Goal: Task Accomplishment & Management: Use online tool/utility

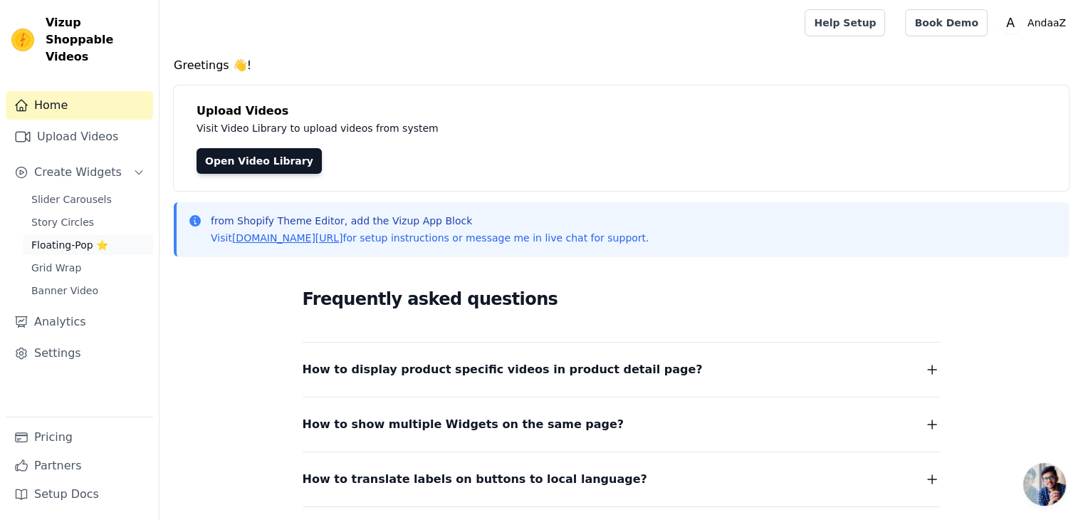
click at [76, 238] on span "Floating-Pop ⭐" at bounding box center [69, 245] width 77 height 14
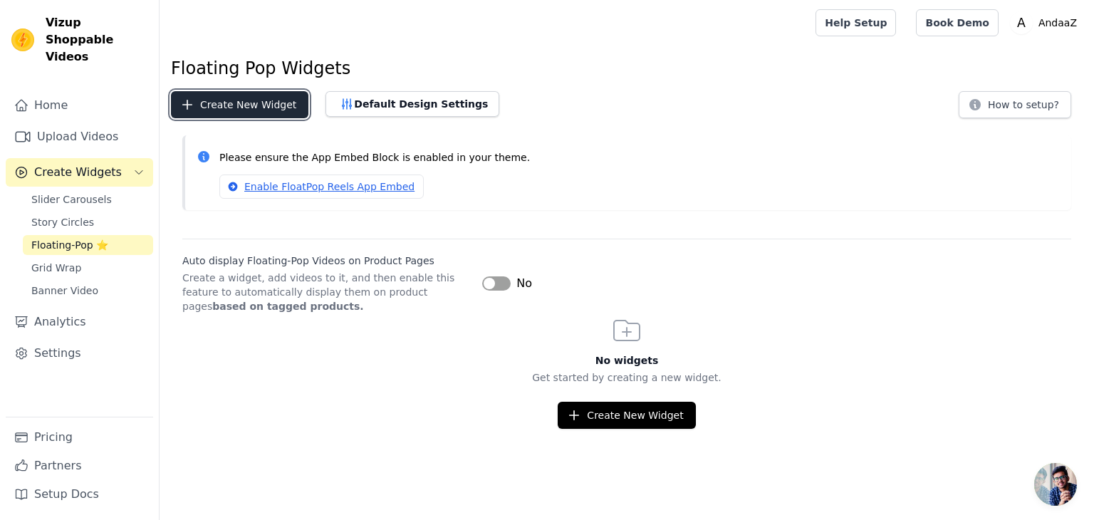
click at [261, 109] on button "Create New Widget" at bounding box center [239, 104] width 137 height 27
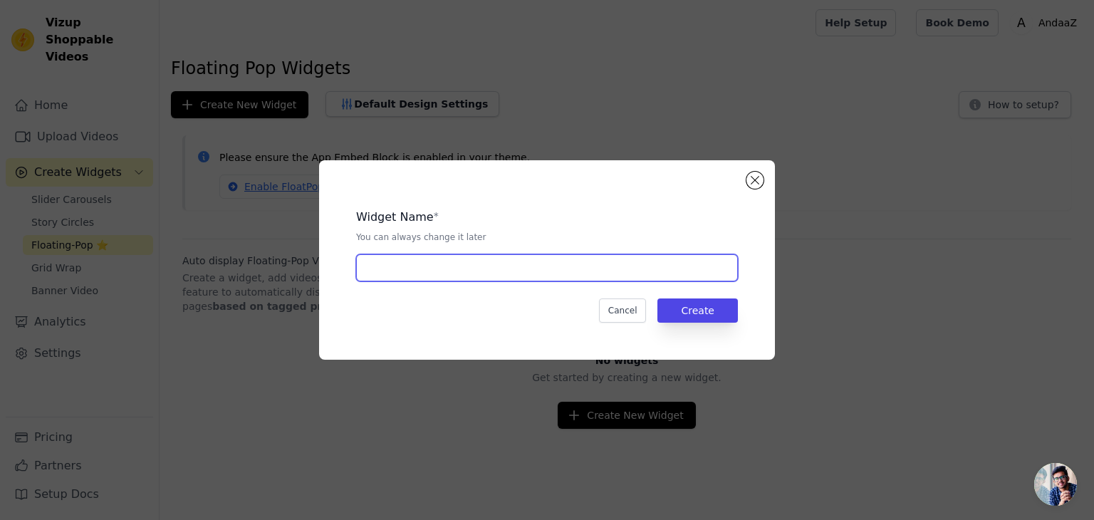
click at [433, 256] on input "text" at bounding box center [547, 267] width 382 height 27
type input "PRODUCT"
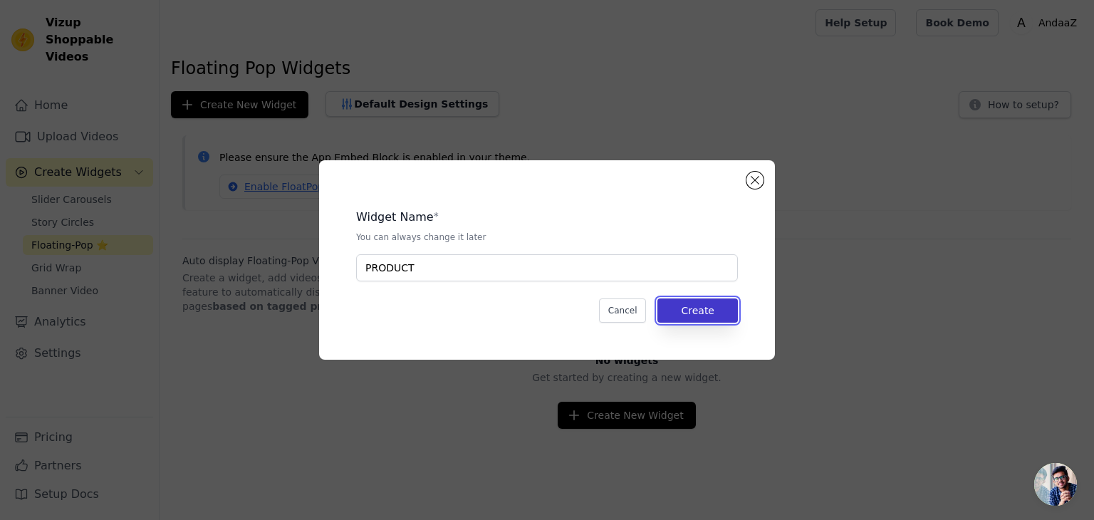
click at [696, 318] on button "Create" at bounding box center [697, 310] width 80 height 24
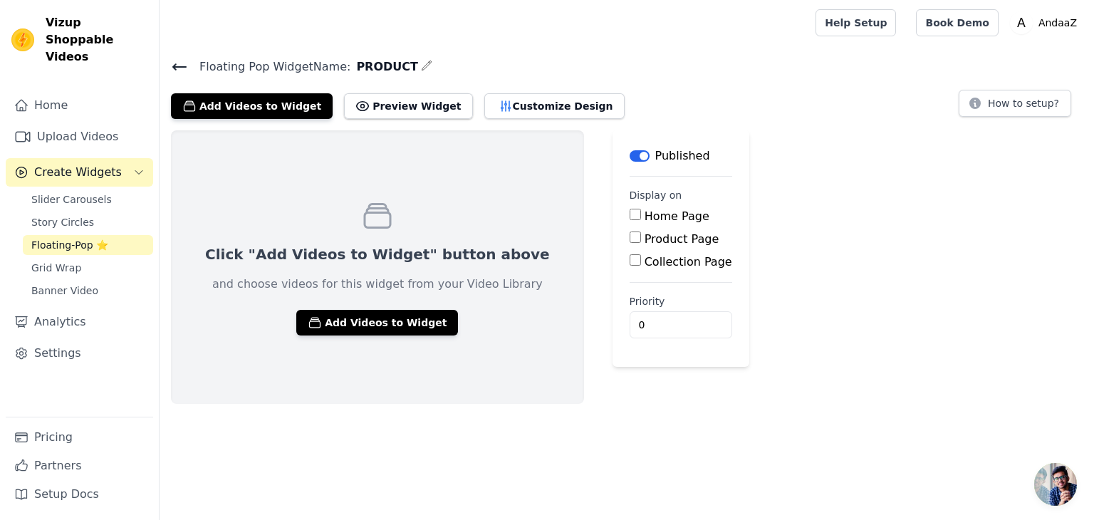
click at [630, 236] on input "Product Page" at bounding box center [635, 236] width 11 height 11
checkbox input "true"
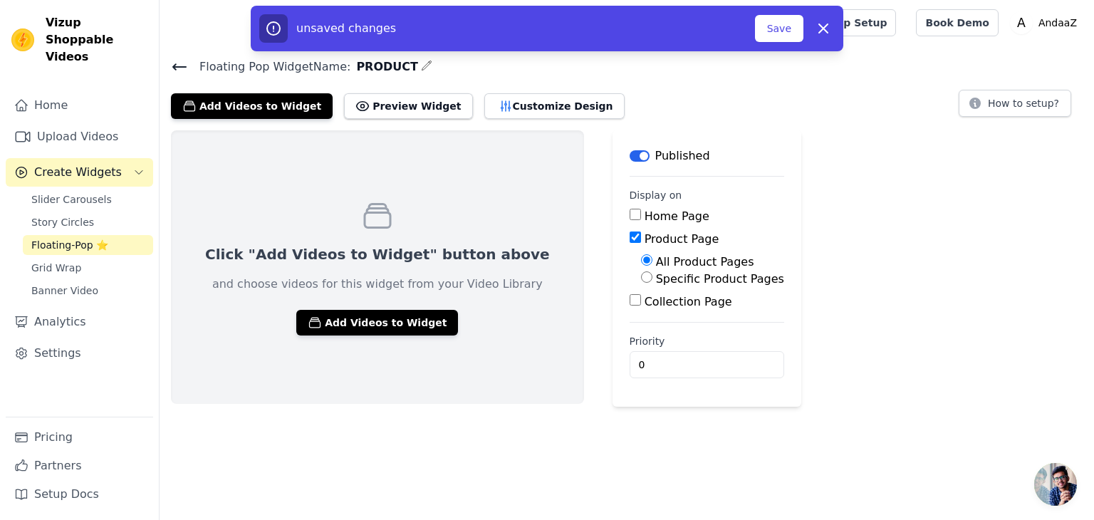
click at [641, 278] on input "Specific Product Pages" at bounding box center [646, 276] width 11 height 11
radio input "true"
click at [641, 311] on button "Select Products" at bounding box center [688, 311] width 95 height 24
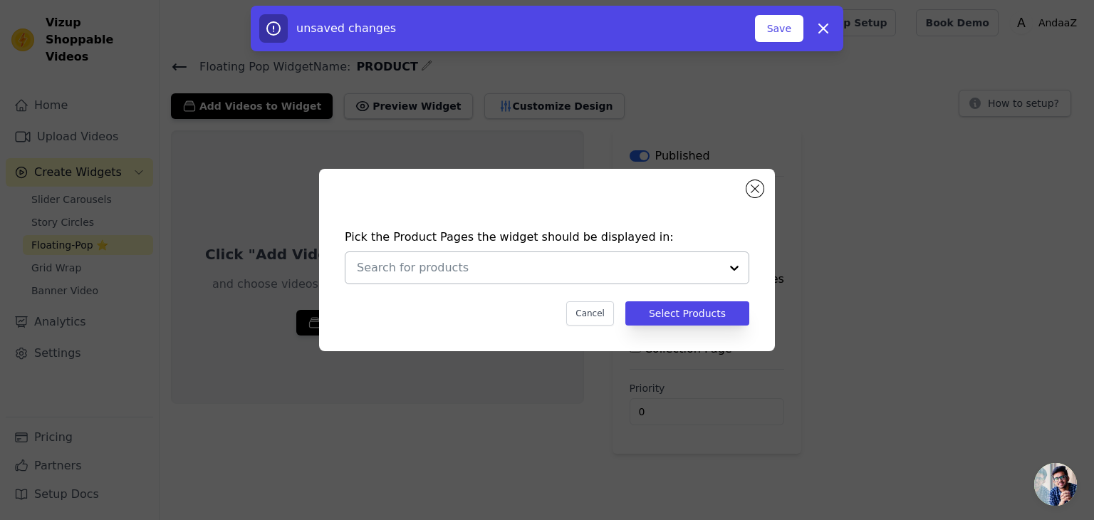
click at [541, 278] on div at bounding box center [538, 267] width 363 height 31
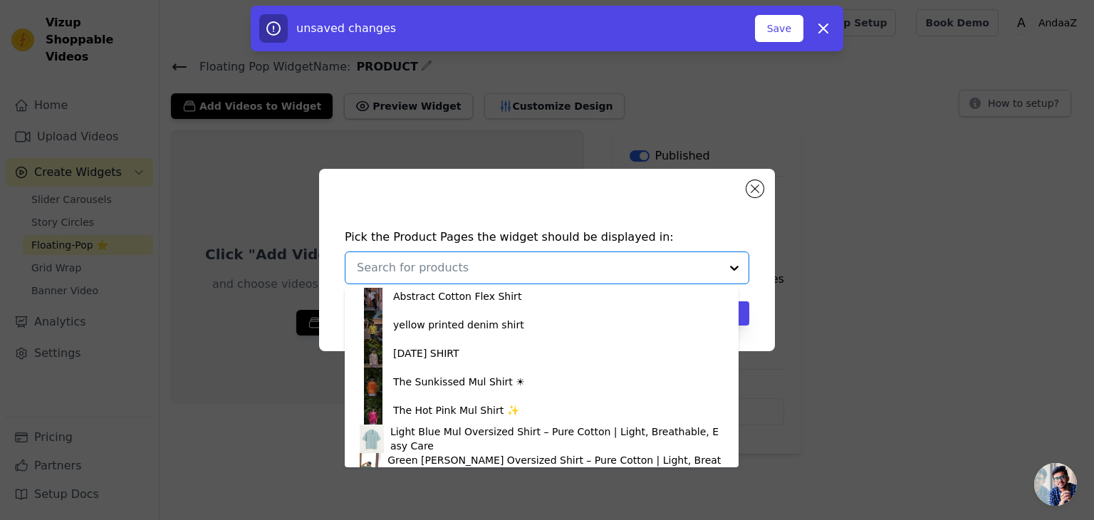
scroll to position [1033, 0]
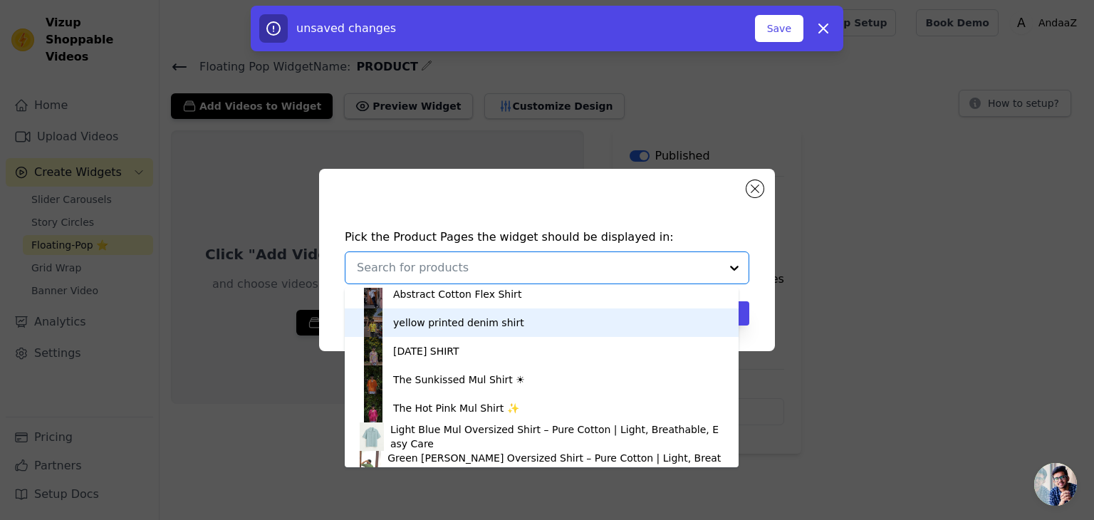
click at [519, 329] on div "yellow printed denim shirt" at bounding box center [541, 322] width 365 height 28
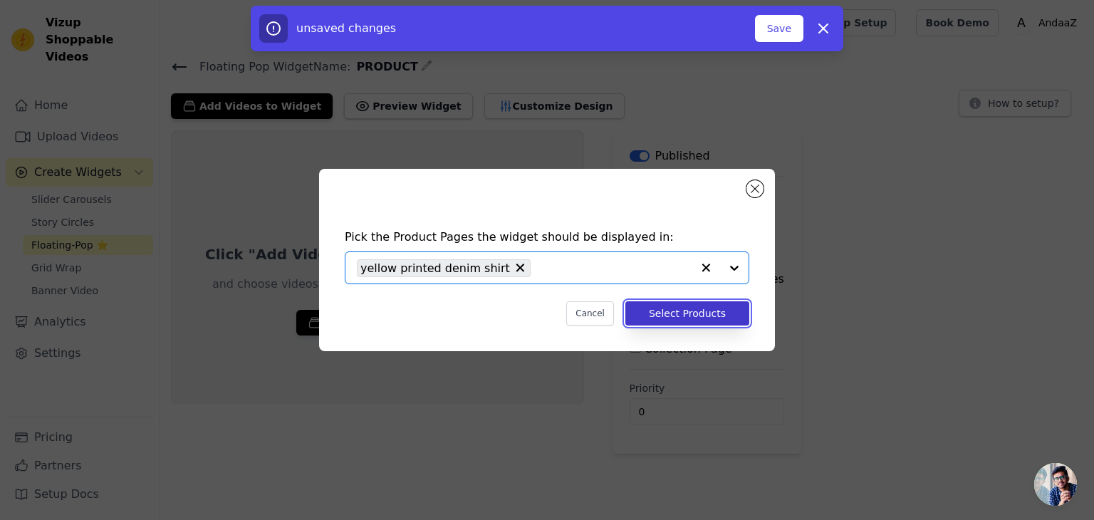
click at [659, 317] on button "Select Products" at bounding box center [687, 313] width 124 height 24
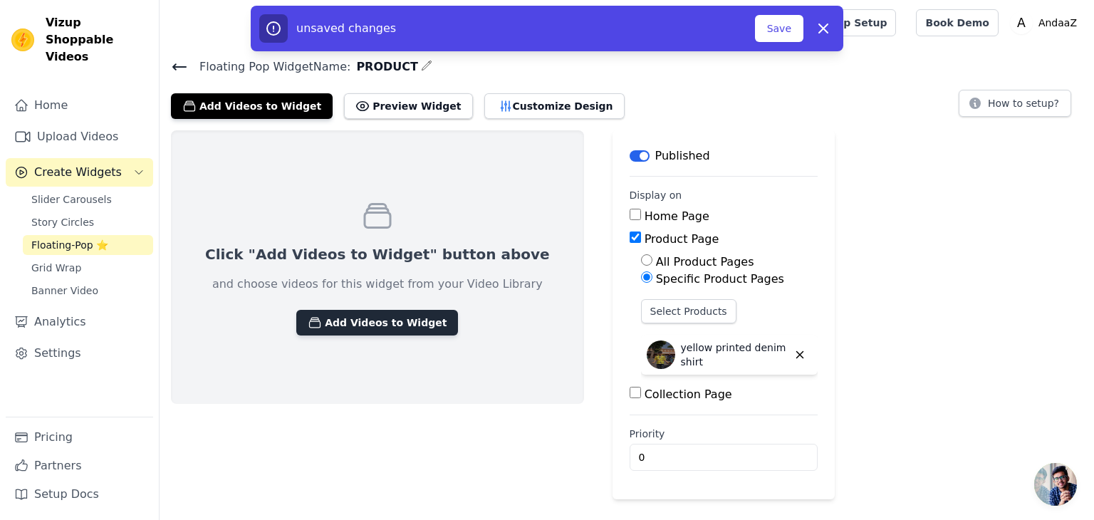
click at [385, 326] on button "Add Videos to Widget" at bounding box center [377, 323] width 162 height 26
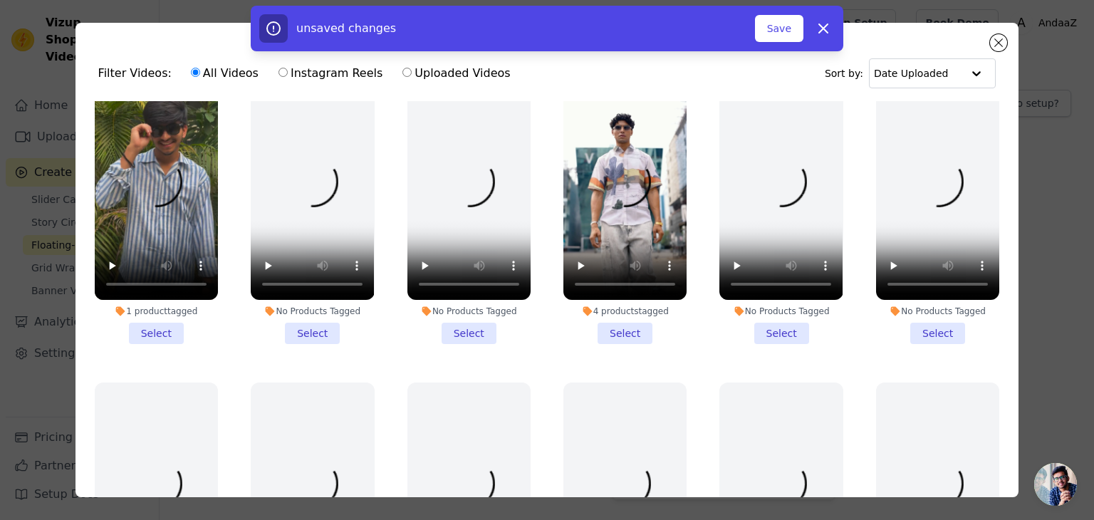
scroll to position [28, 0]
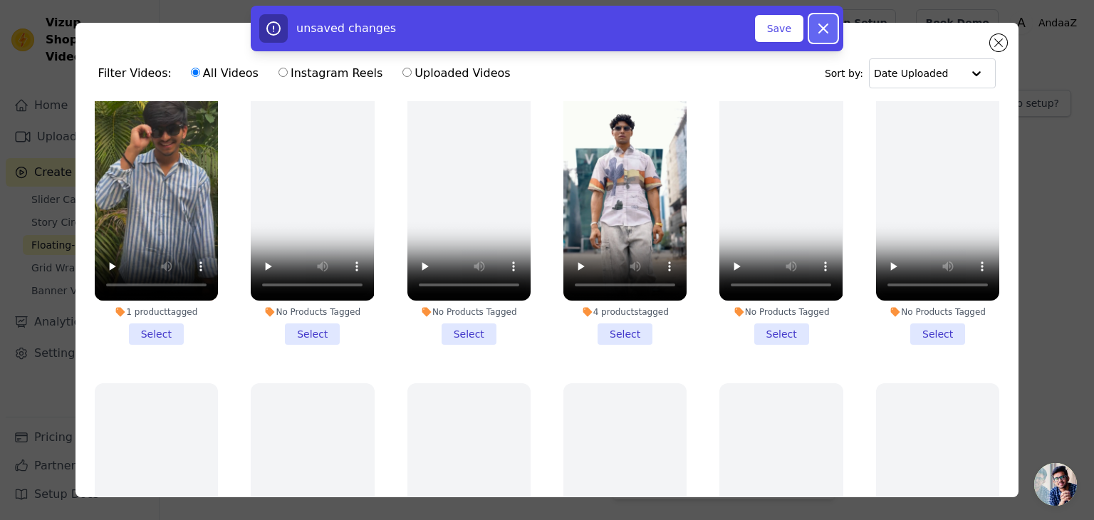
click at [835, 37] on button "Dismiss" at bounding box center [823, 28] width 28 height 28
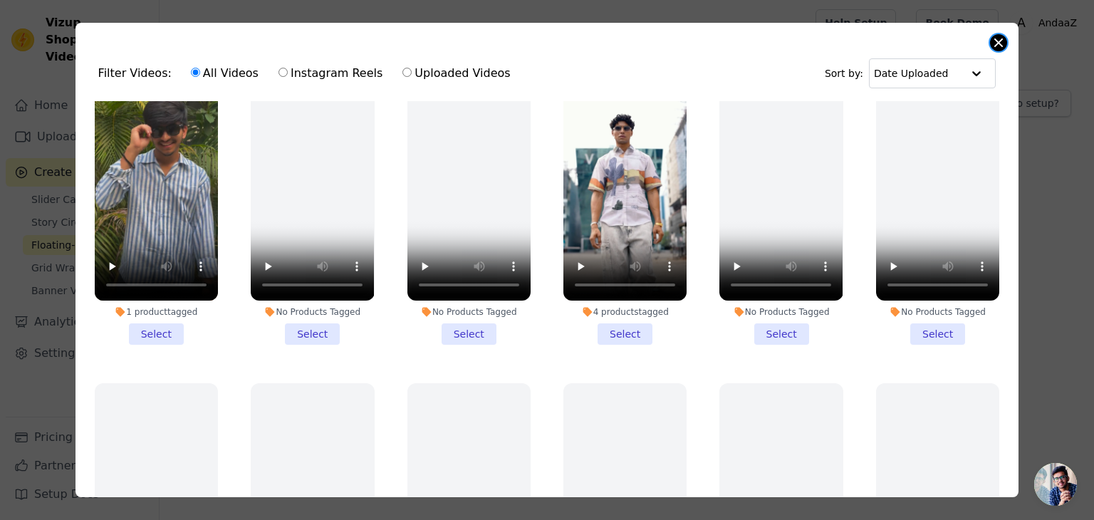
click at [993, 42] on button "Close modal" at bounding box center [998, 42] width 17 height 17
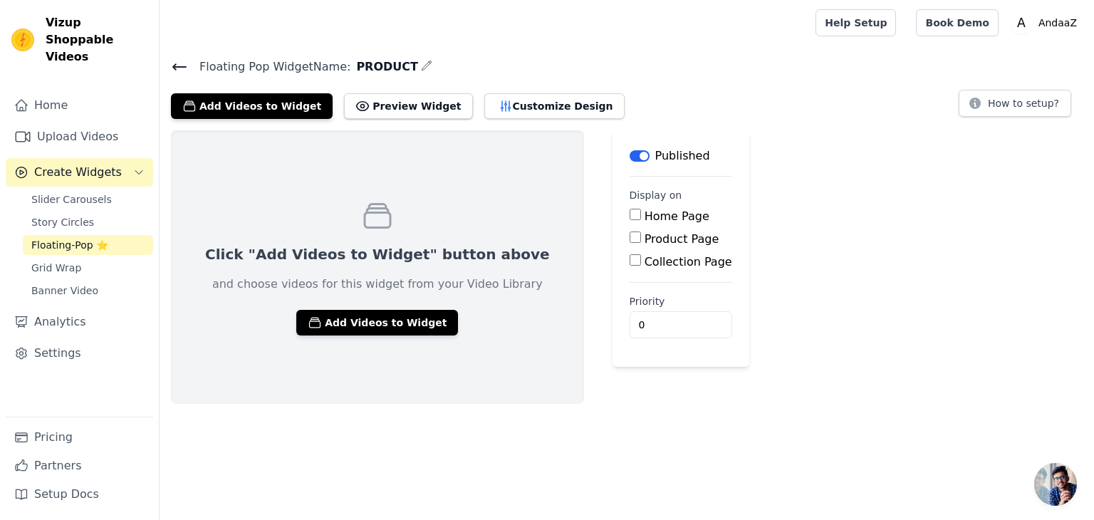
click at [645, 239] on label "Product Page" at bounding box center [682, 239] width 75 height 14
click at [630, 239] on input "Product Page" at bounding box center [635, 236] width 11 height 11
checkbox input "true"
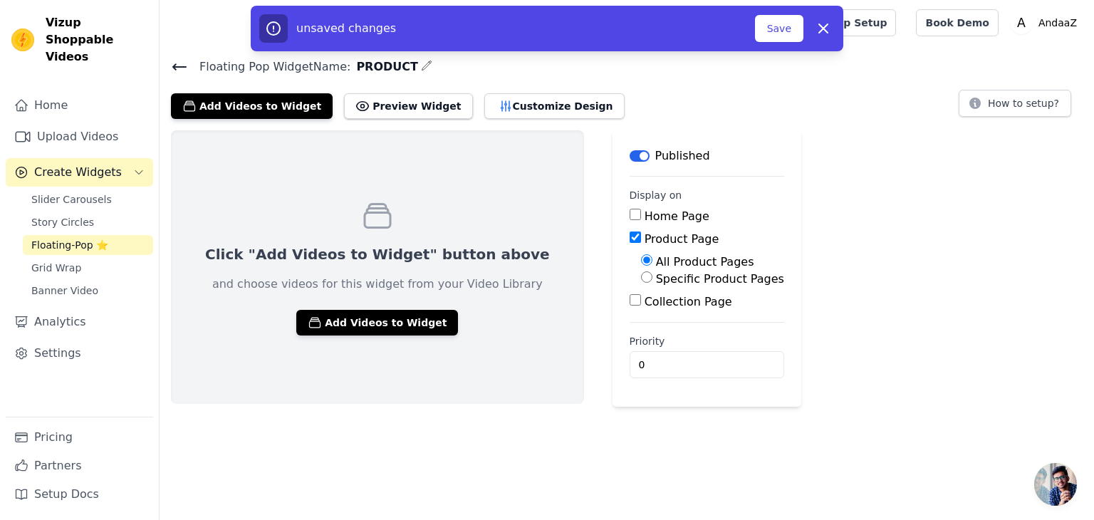
click at [422, 64] on icon "button" at bounding box center [426, 65] width 9 height 9
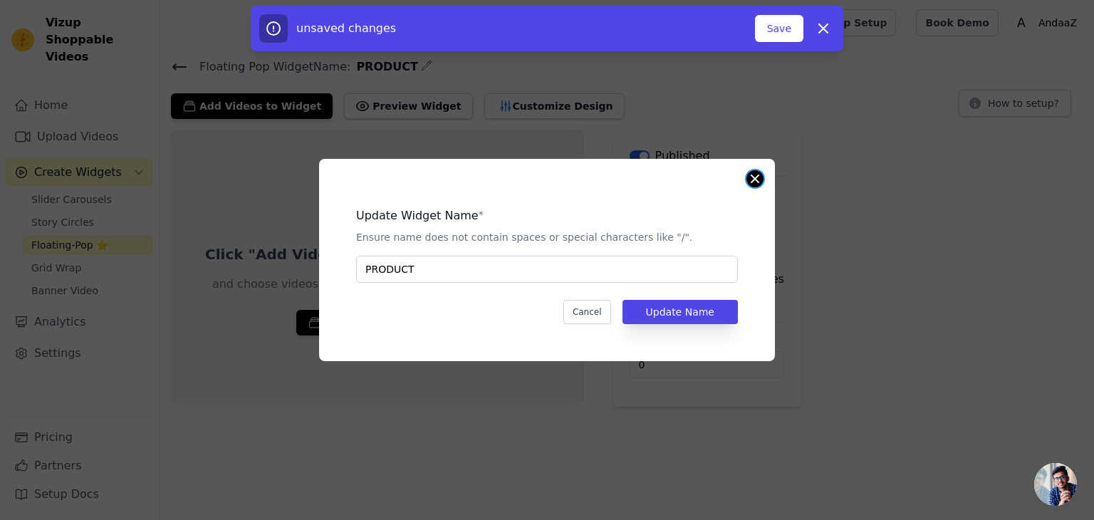
click at [751, 177] on button "Close modal" at bounding box center [754, 178] width 17 height 17
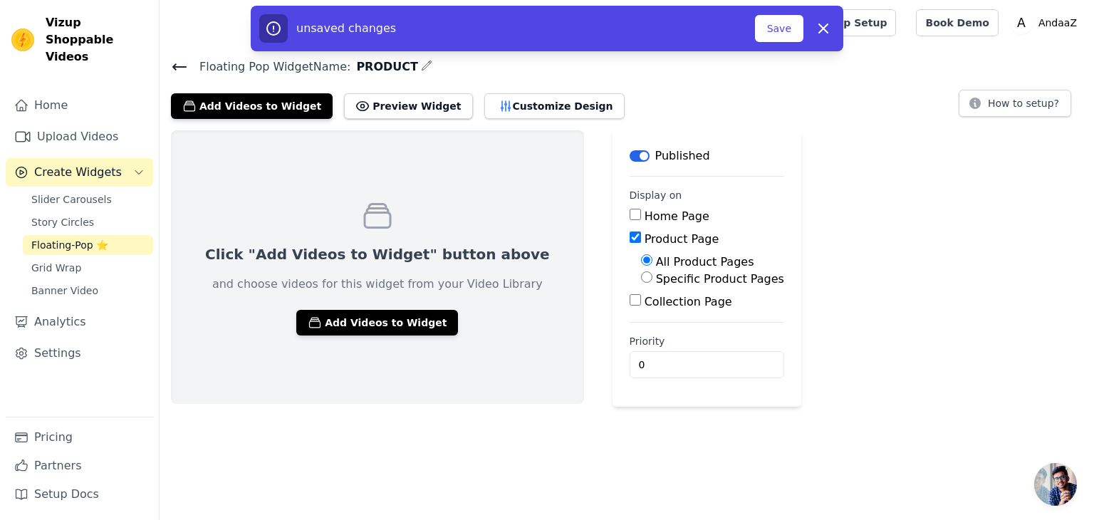
click at [171, 67] on icon at bounding box center [179, 66] width 17 height 17
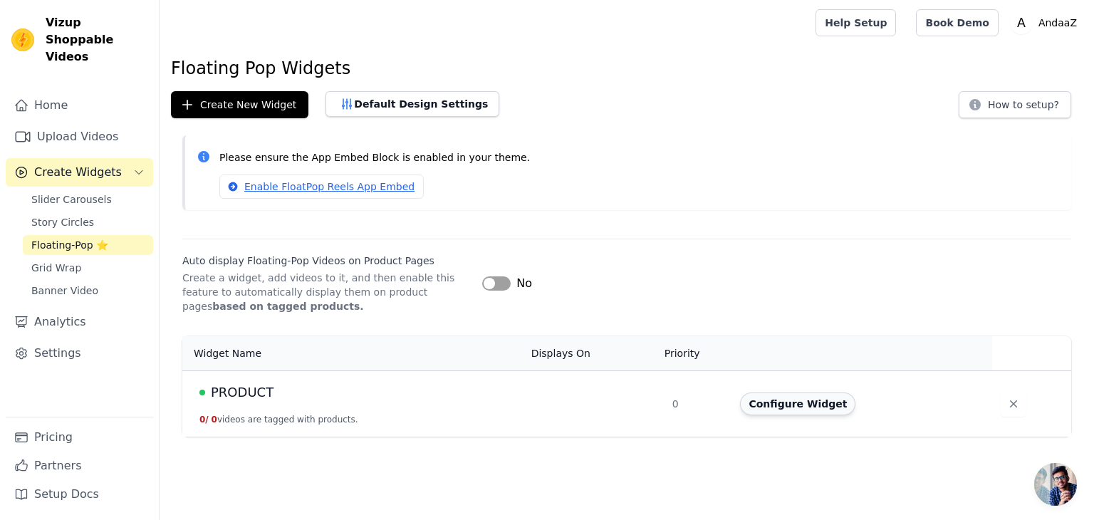
click at [807, 408] on button "Configure Widget" at bounding box center [797, 403] width 115 height 23
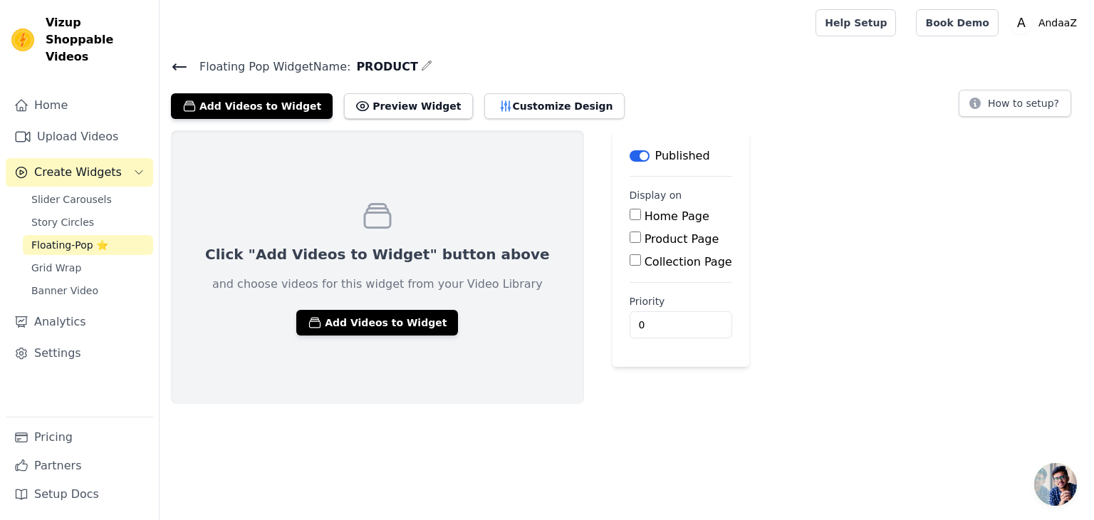
click at [630, 239] on div "Product Page" at bounding box center [681, 239] width 103 height 17
click at [630, 238] on input "Product Page" at bounding box center [635, 236] width 11 height 11
checkbox input "true"
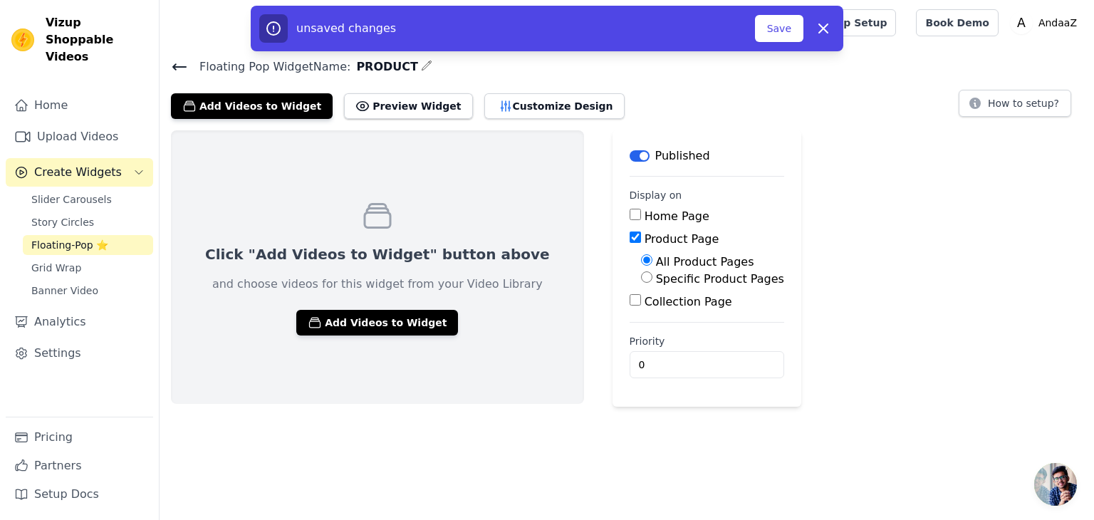
click at [656, 277] on label "Specific Product Pages" at bounding box center [720, 279] width 128 height 14
click at [641, 277] on input "Specific Product Pages" at bounding box center [646, 276] width 11 height 11
radio input "true"
click at [641, 316] on button "Select Products" at bounding box center [688, 311] width 95 height 24
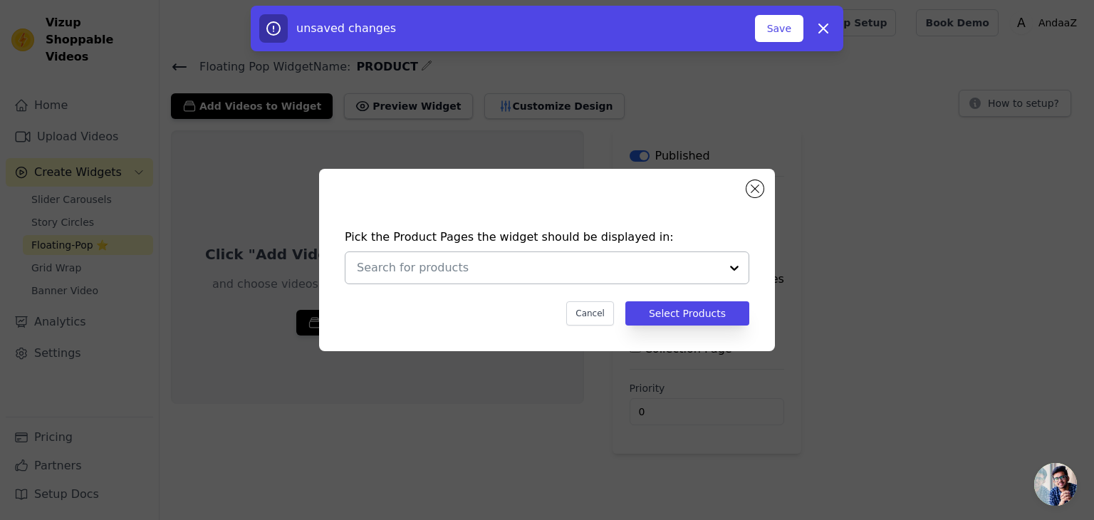
click at [620, 282] on div at bounding box center [538, 267] width 363 height 31
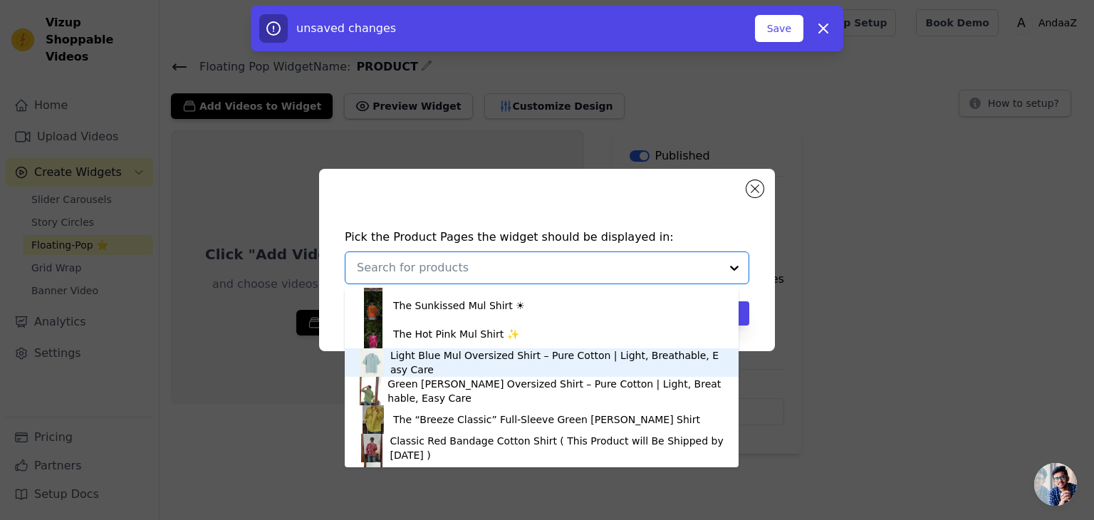
scroll to position [1220, 0]
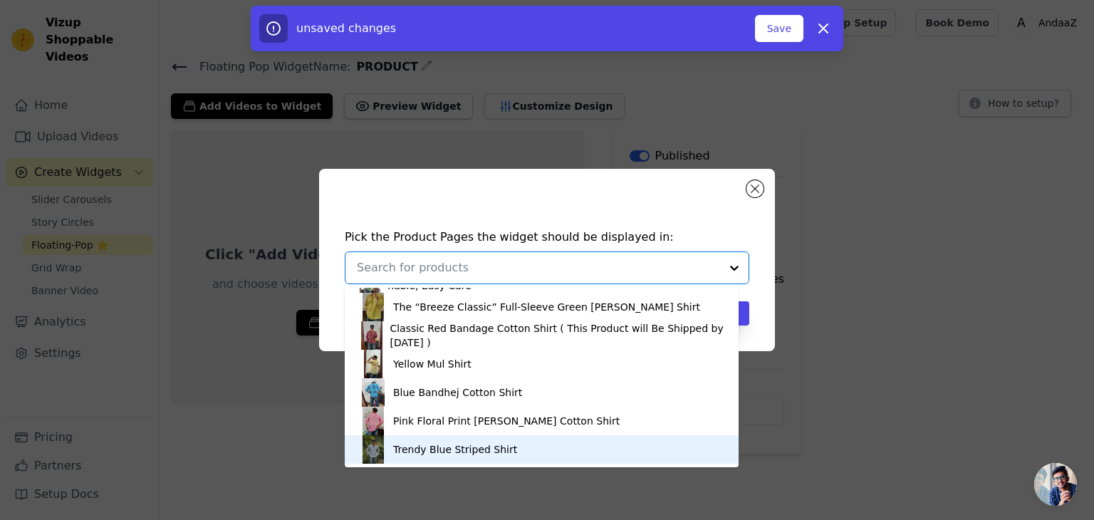
click at [459, 440] on div "Trendy Blue Striped Shirt" at bounding box center [541, 449] width 365 height 28
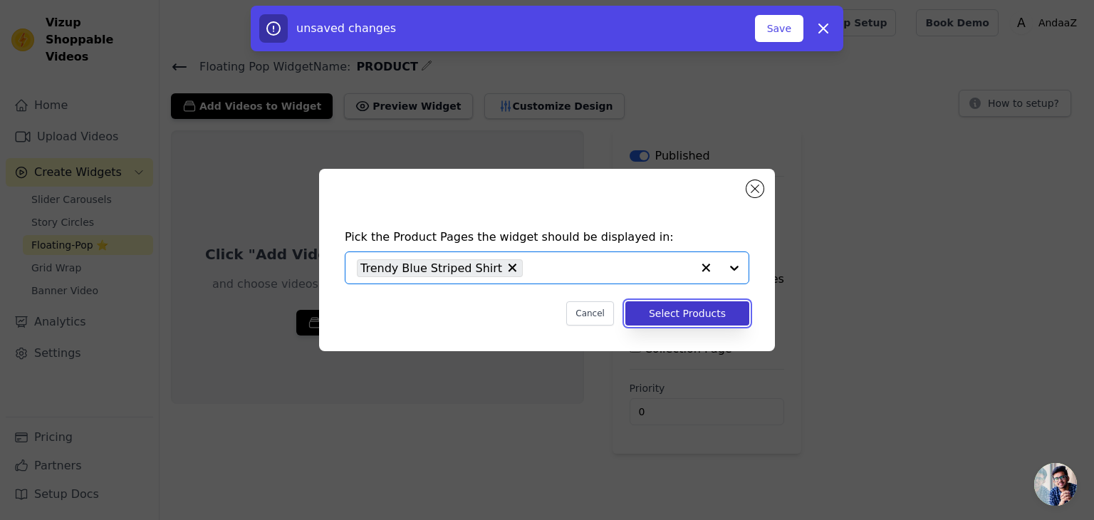
click at [672, 309] on button "Select Products" at bounding box center [687, 313] width 124 height 24
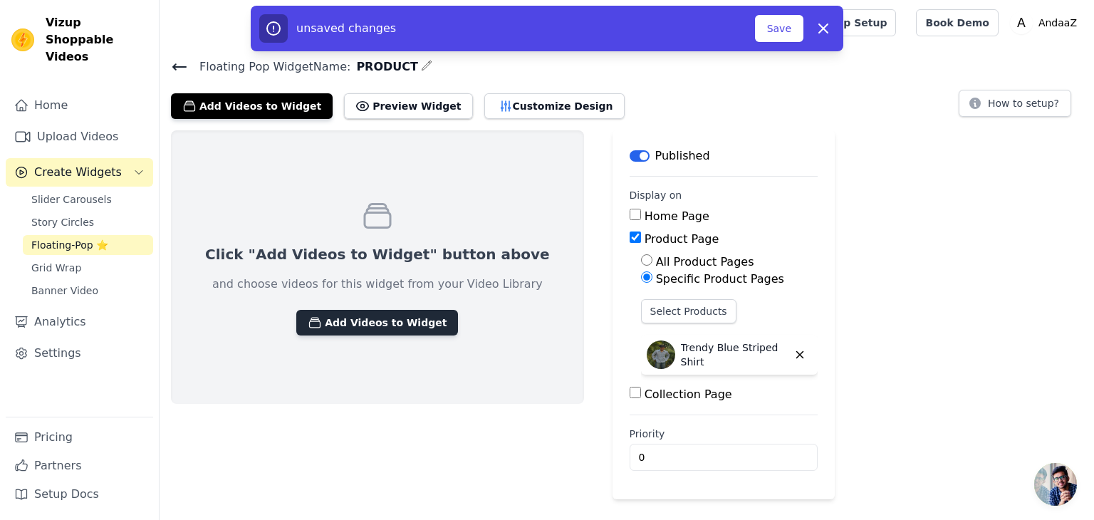
click at [365, 318] on button "Add Videos to Widget" at bounding box center [377, 323] width 162 height 26
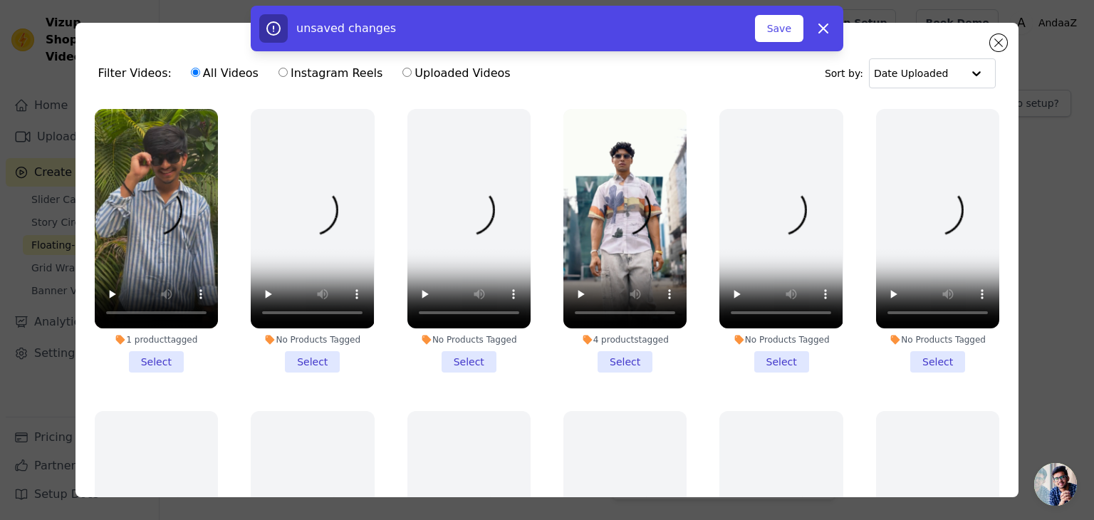
click at [162, 357] on li "1 product tagged Select" at bounding box center [156, 241] width 123 height 264
click at [0, 0] on input "1 product tagged Select" at bounding box center [0, 0] width 0 height 0
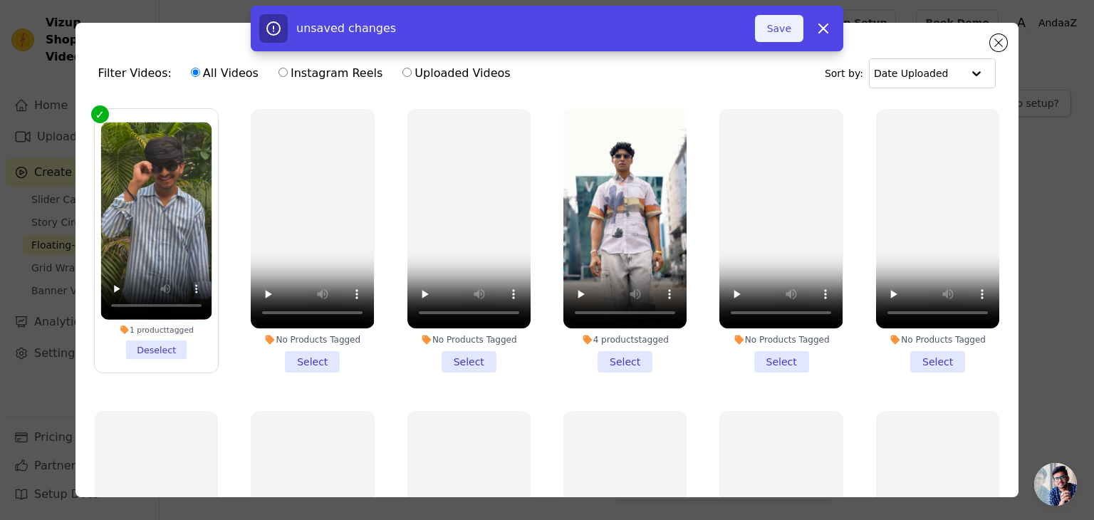
click at [783, 41] on button "Save" at bounding box center [779, 28] width 48 height 27
click at [789, 26] on button "Save" at bounding box center [779, 28] width 48 height 27
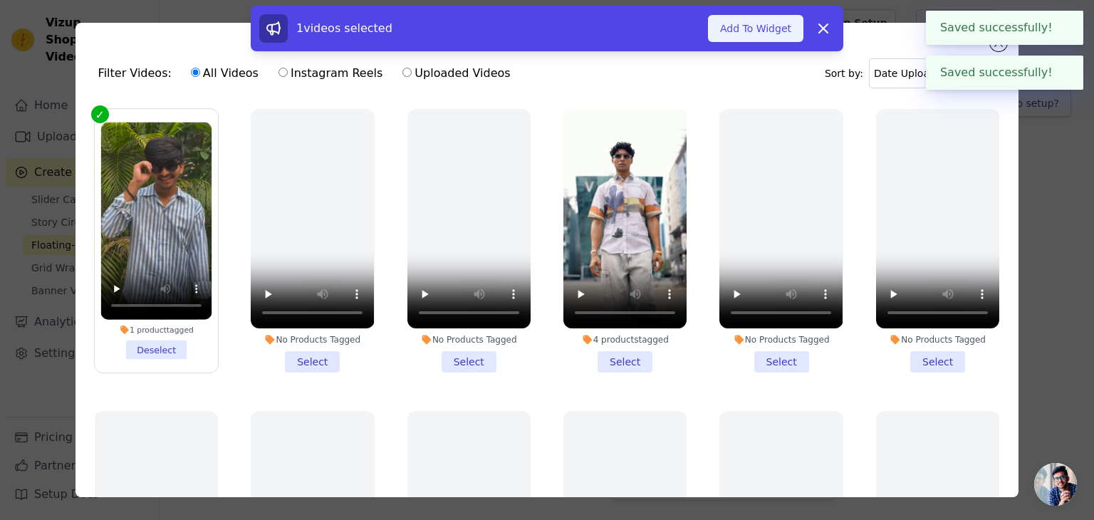
click at [764, 32] on button "Add To Widget" at bounding box center [755, 28] width 95 height 27
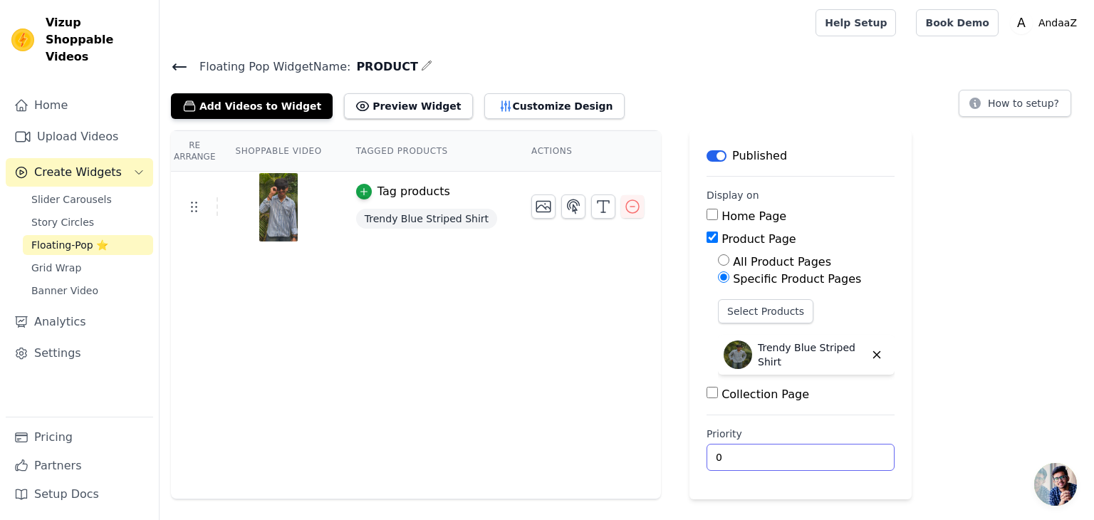
click at [737, 457] on input "0" at bounding box center [801, 457] width 188 height 27
click at [835, 459] on input "0" at bounding box center [801, 457] width 188 height 27
click at [778, 449] on input "0" at bounding box center [801, 457] width 188 height 27
click at [730, 444] on input "0" at bounding box center [801, 457] width 188 height 27
click at [392, 115] on button "Preview Widget" at bounding box center [408, 106] width 128 height 26
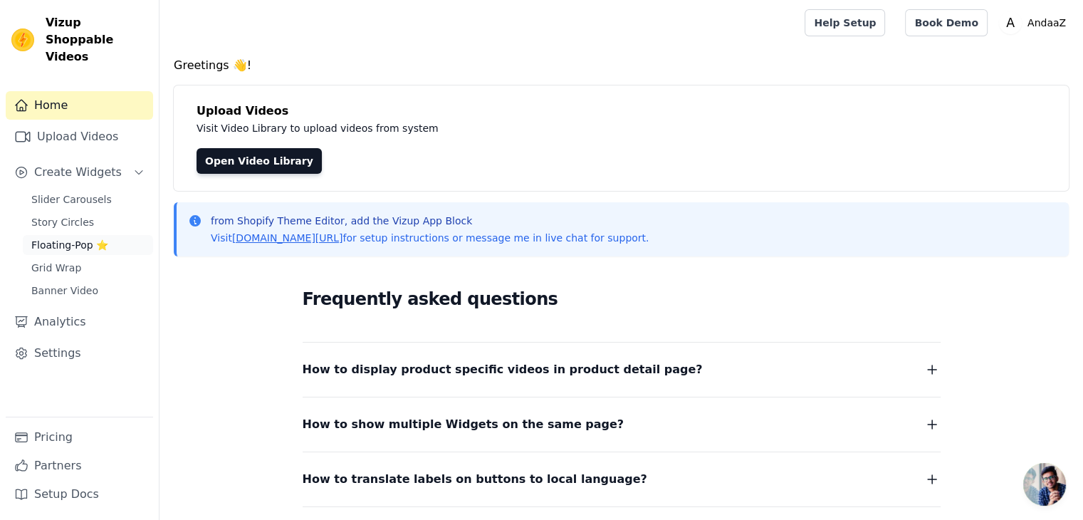
click at [84, 238] on span "Floating-Pop ⭐" at bounding box center [69, 245] width 77 height 14
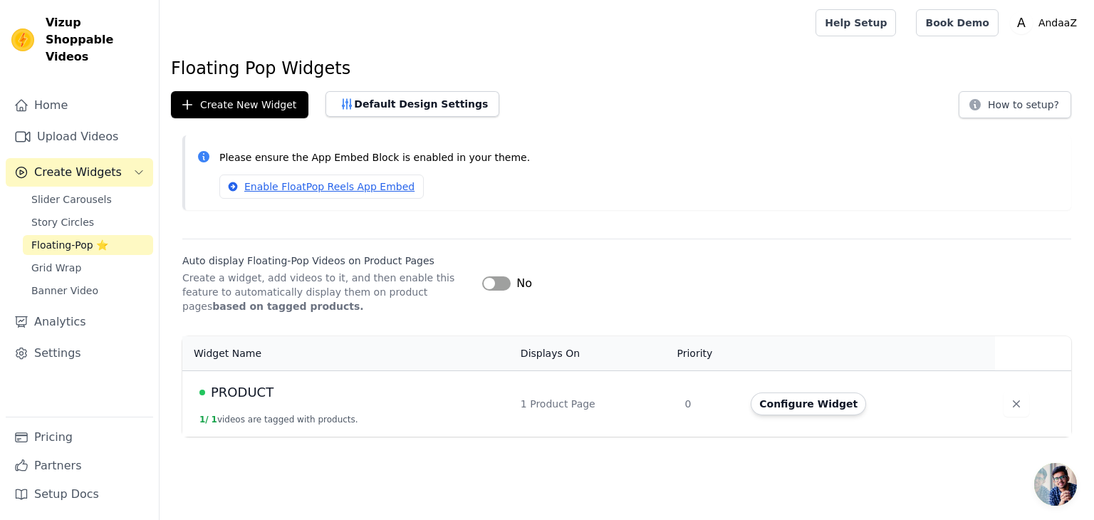
click at [496, 281] on button "Label" at bounding box center [496, 283] width 28 height 14
click at [347, 192] on link "Enable FloatPop Reels App Embed" at bounding box center [321, 187] width 204 height 24
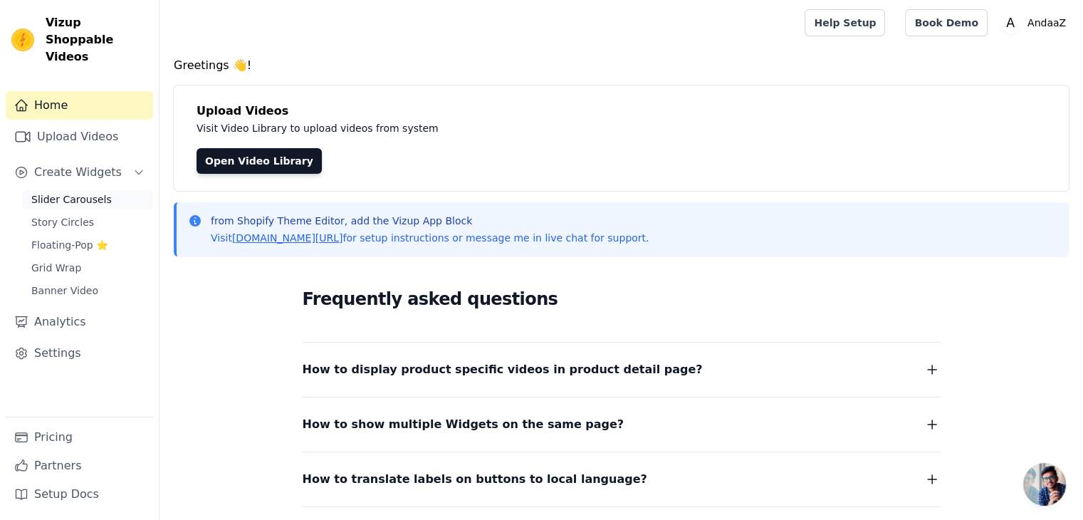
click at [83, 192] on span "Slider Carousels" at bounding box center [71, 199] width 80 height 14
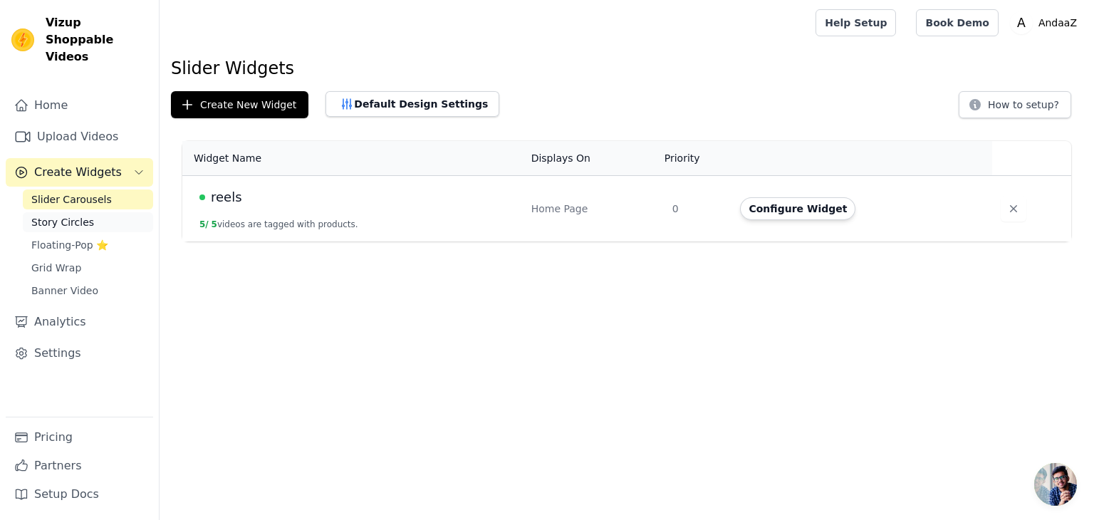
click at [80, 215] on span "Story Circles" at bounding box center [62, 222] width 63 height 14
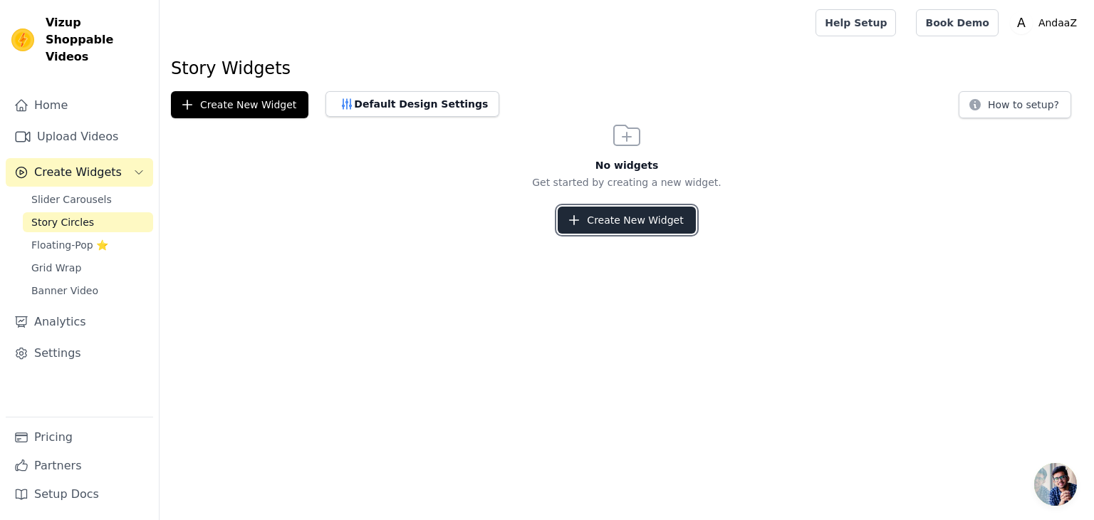
click at [605, 226] on button "Create New Widget" at bounding box center [626, 220] width 137 height 27
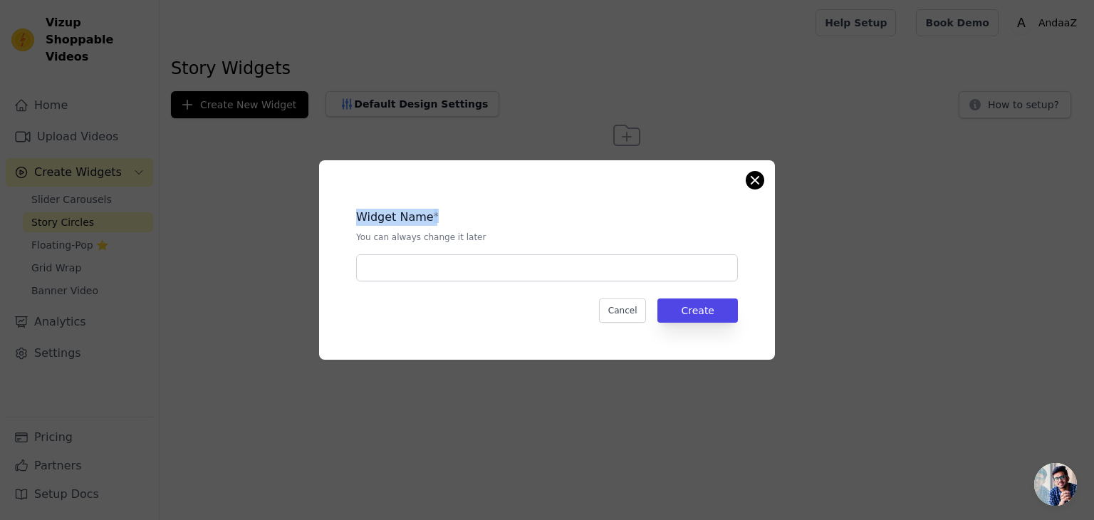
drag, startPoint x: 736, startPoint y: 184, endPoint x: 754, endPoint y: 183, distance: 17.8
click at [754, 183] on div "Widget Name * You can always change it later Cancel Create" at bounding box center [547, 259] width 456 height 199
click at [754, 183] on button "Close modal" at bounding box center [754, 180] width 17 height 17
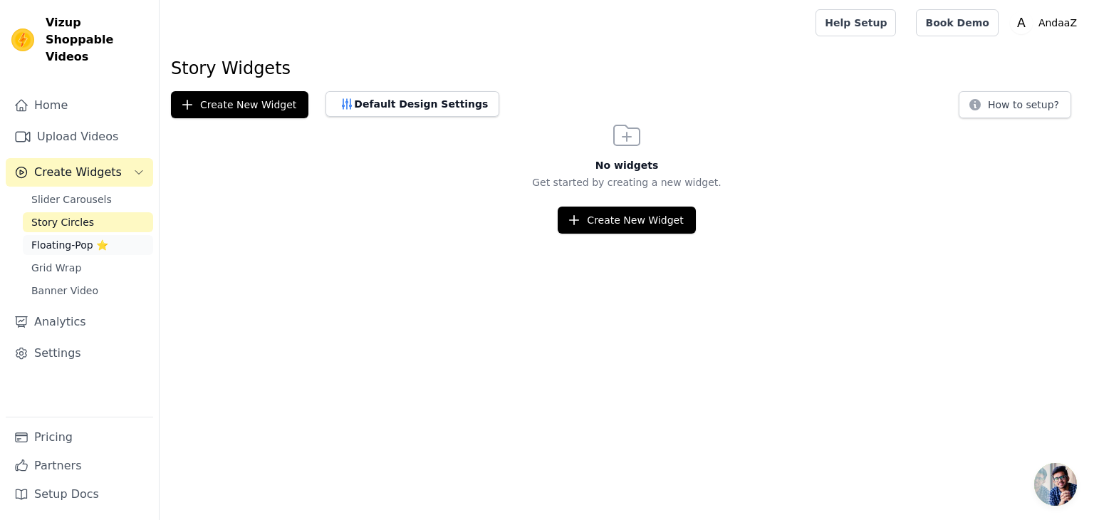
click at [103, 238] on span "Floating-Pop ⭐" at bounding box center [69, 245] width 77 height 14
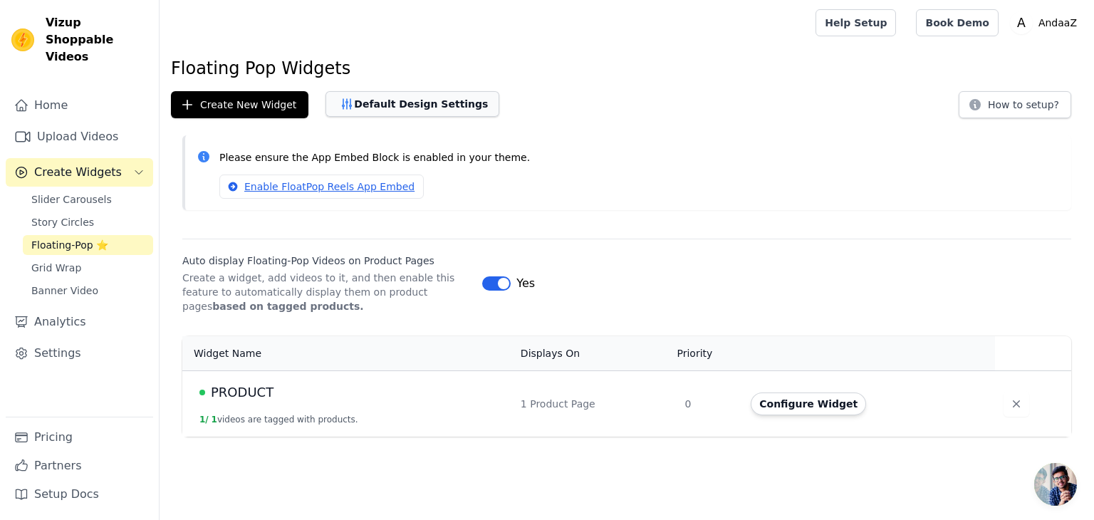
click at [408, 115] on button "Default Design Settings" at bounding box center [413, 104] width 174 height 26
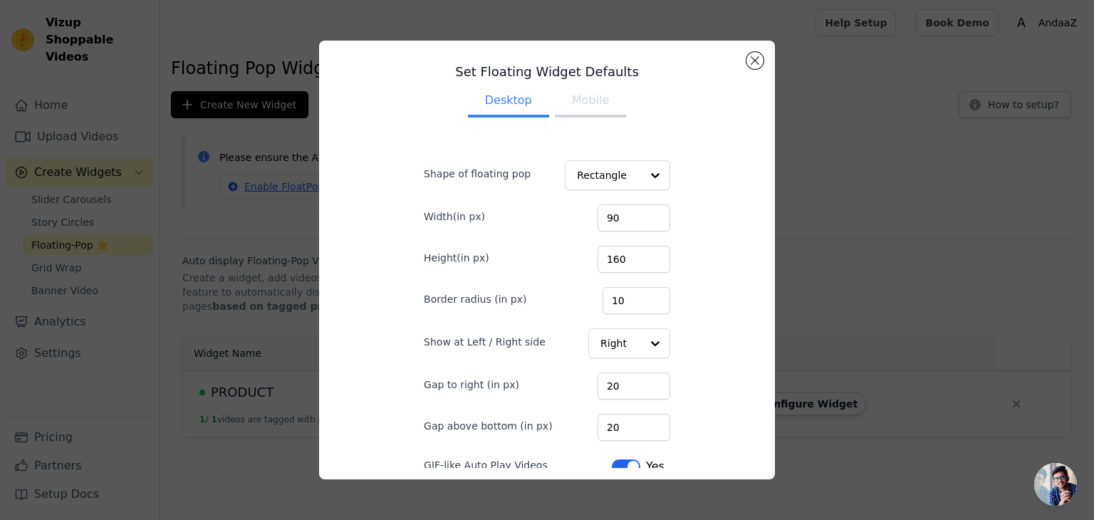
click at [576, 101] on button "Mobile" at bounding box center [590, 101] width 71 height 31
click at [513, 103] on button "Desktop" at bounding box center [508, 101] width 81 height 31
click at [748, 59] on button "Close modal" at bounding box center [754, 60] width 17 height 17
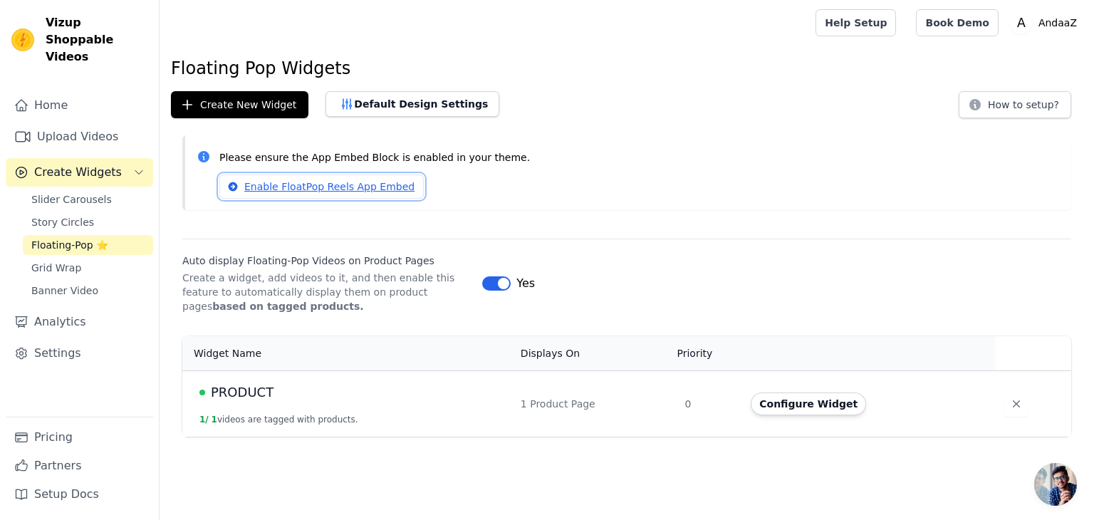
click at [315, 189] on link "Enable FloatPop Reels App Embed" at bounding box center [321, 187] width 204 height 24
